Goal: Task Accomplishment & Management: Manage account settings

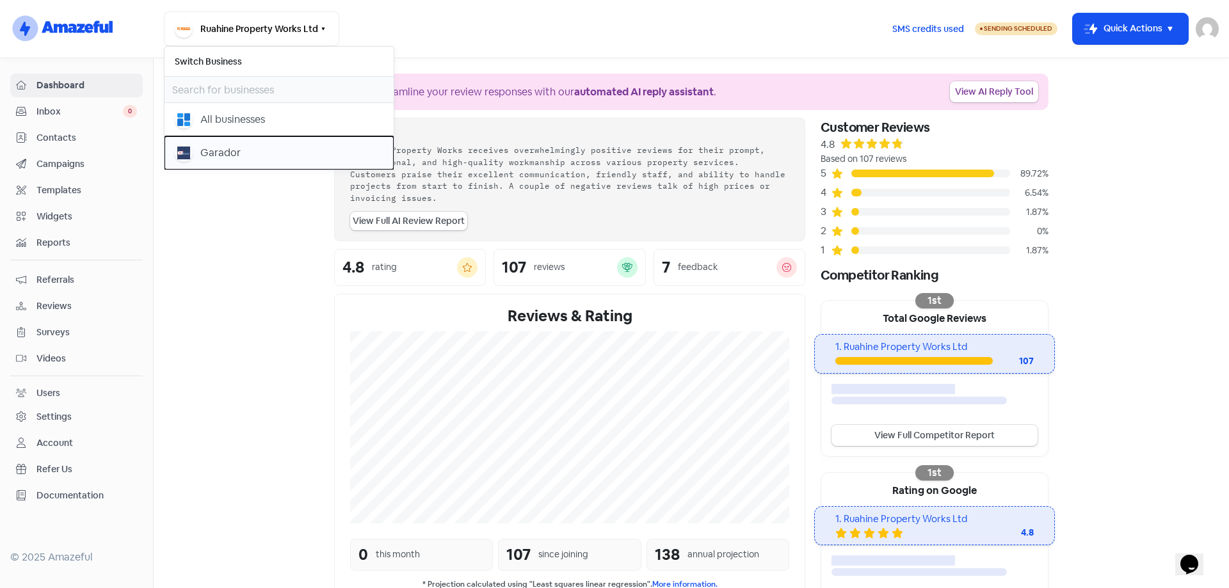
click at [231, 150] on div "Garador" at bounding box center [220, 152] width 40 height 15
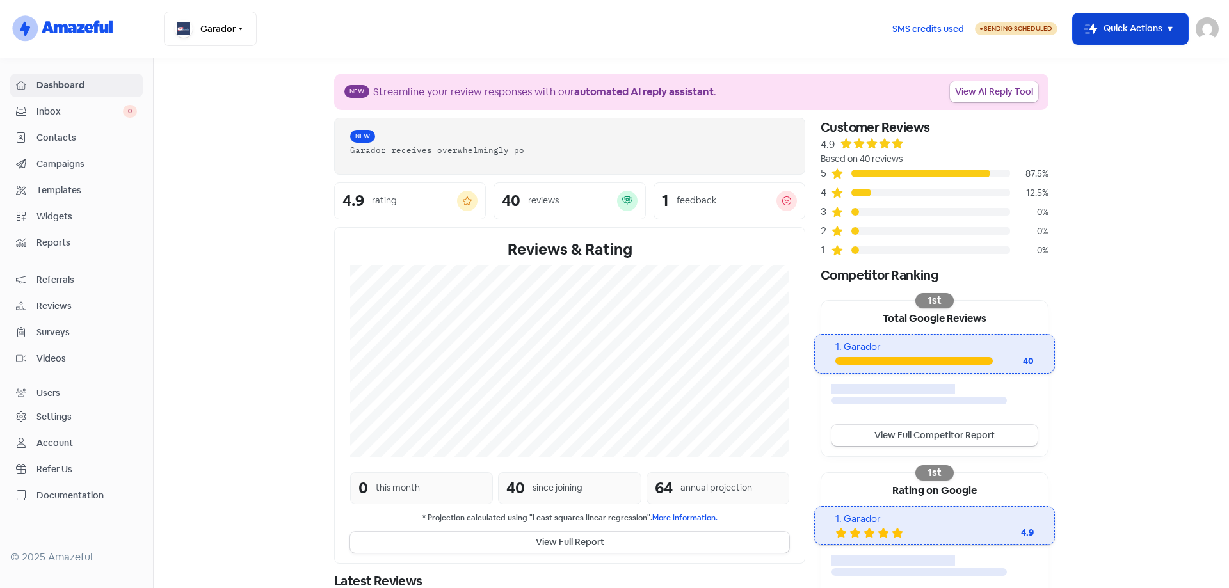
click at [1168, 31] on icon "button" at bounding box center [1169, 28] width 15 height 15
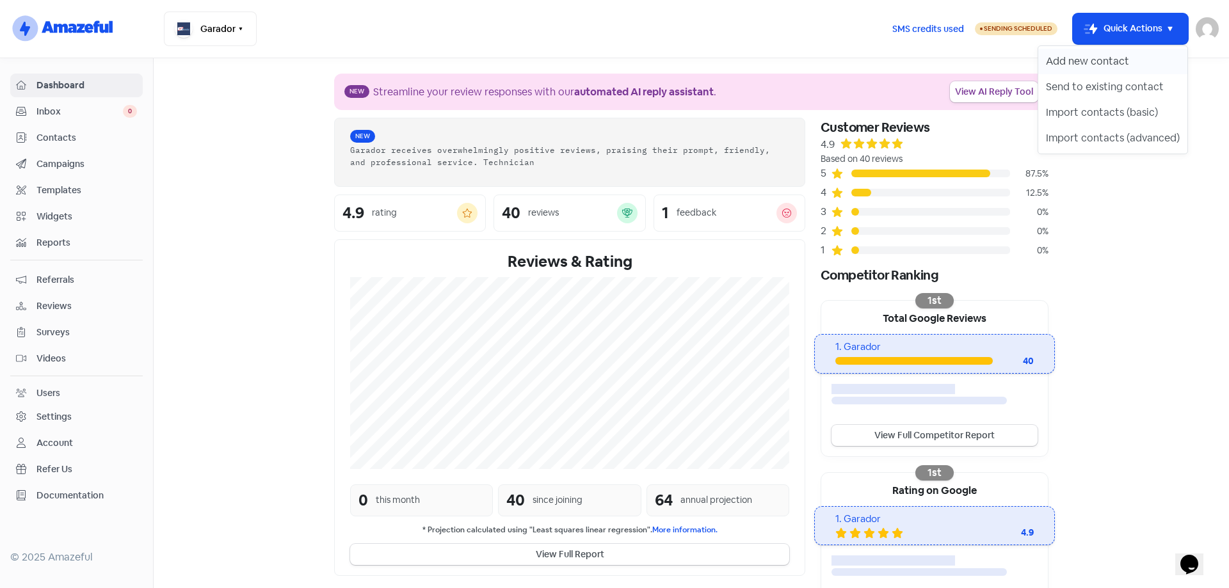
click at [1099, 58] on button "Add new contact" at bounding box center [1112, 62] width 149 height 26
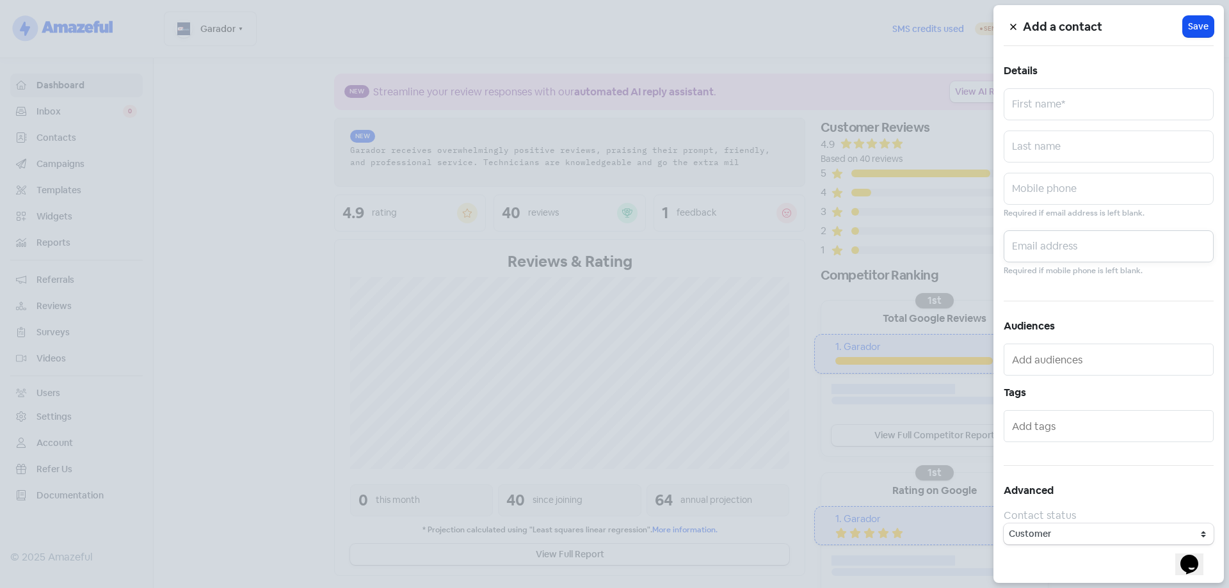
click at [1068, 248] on input "text" at bounding box center [1108, 246] width 210 height 32
paste input "[PERSON_NAME][EMAIL_ADDRESS][DOMAIN_NAME]"
type input "[PERSON_NAME][EMAIL_ADDRESS][DOMAIN_NAME]"
click at [1067, 109] on input "text" at bounding box center [1108, 104] width 210 height 32
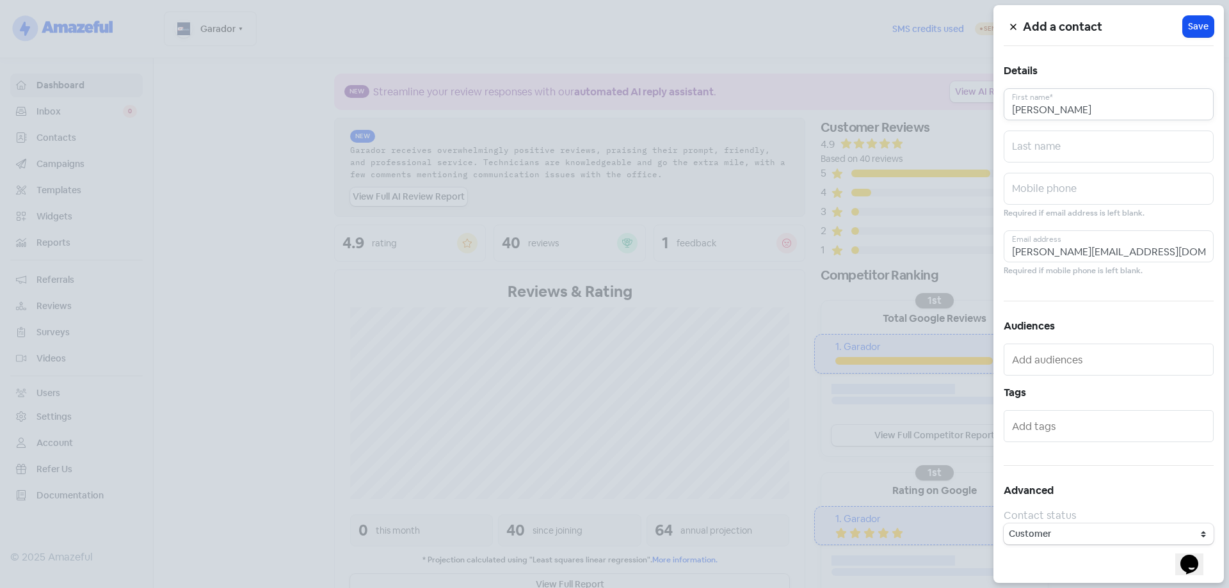
type input "[PERSON_NAME]"
click at [1188, 21] on span "Save" at bounding box center [1198, 26] width 20 height 13
